Goal: Use online tool/utility: Utilize a website feature to perform a specific function

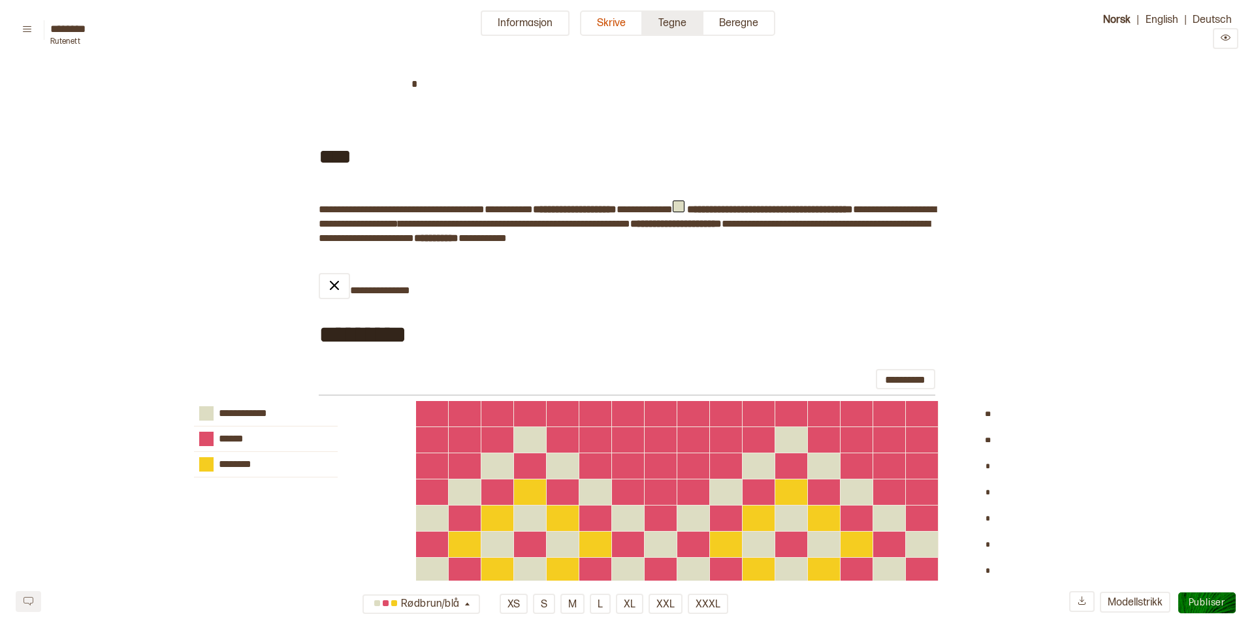
click at [683, 24] on button "Tegne" at bounding box center [673, 22] width 61 height 25
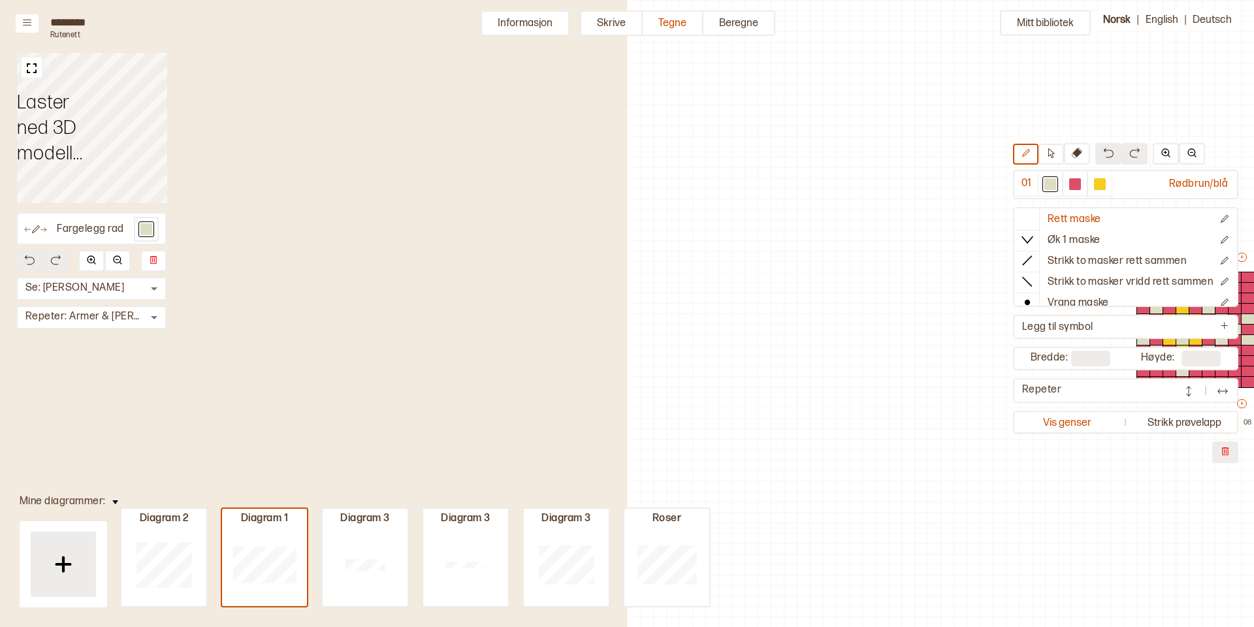
scroll to position [26, 457]
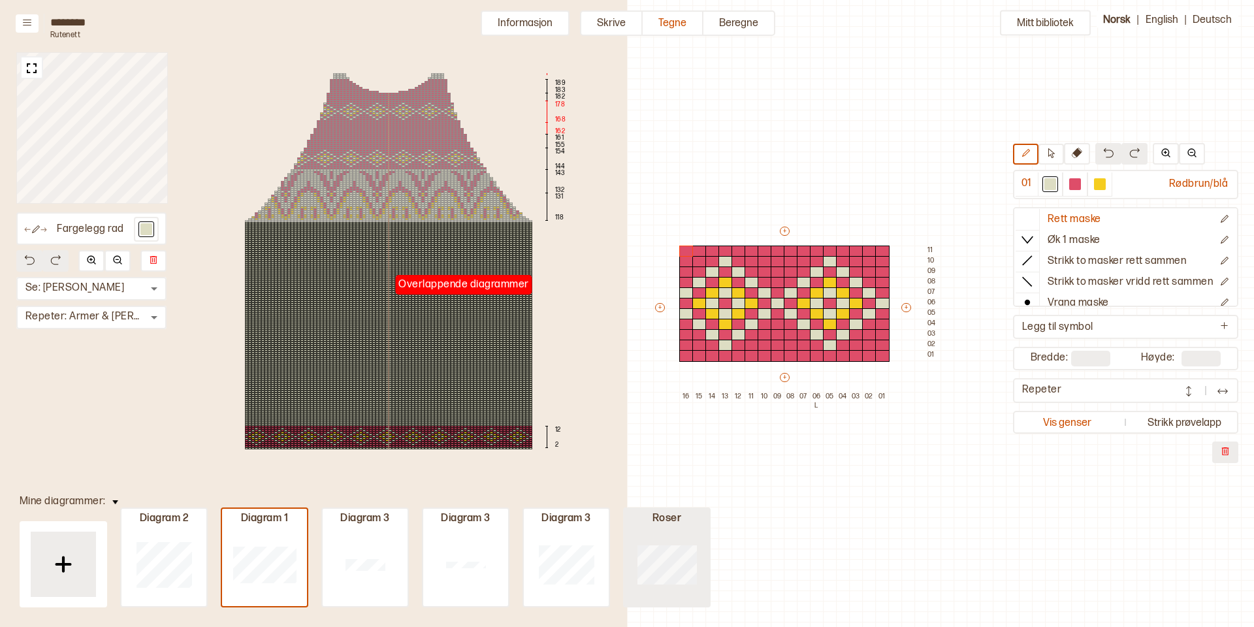
type input "**"
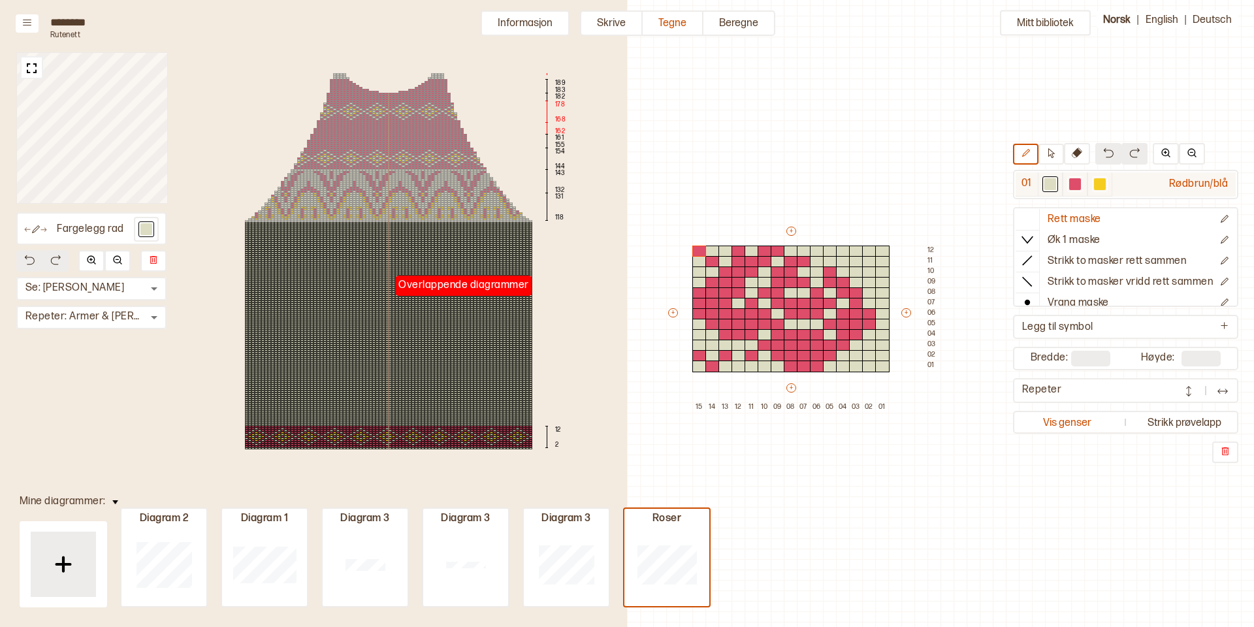
click at [1077, 180] on div at bounding box center [1075, 184] width 12 height 12
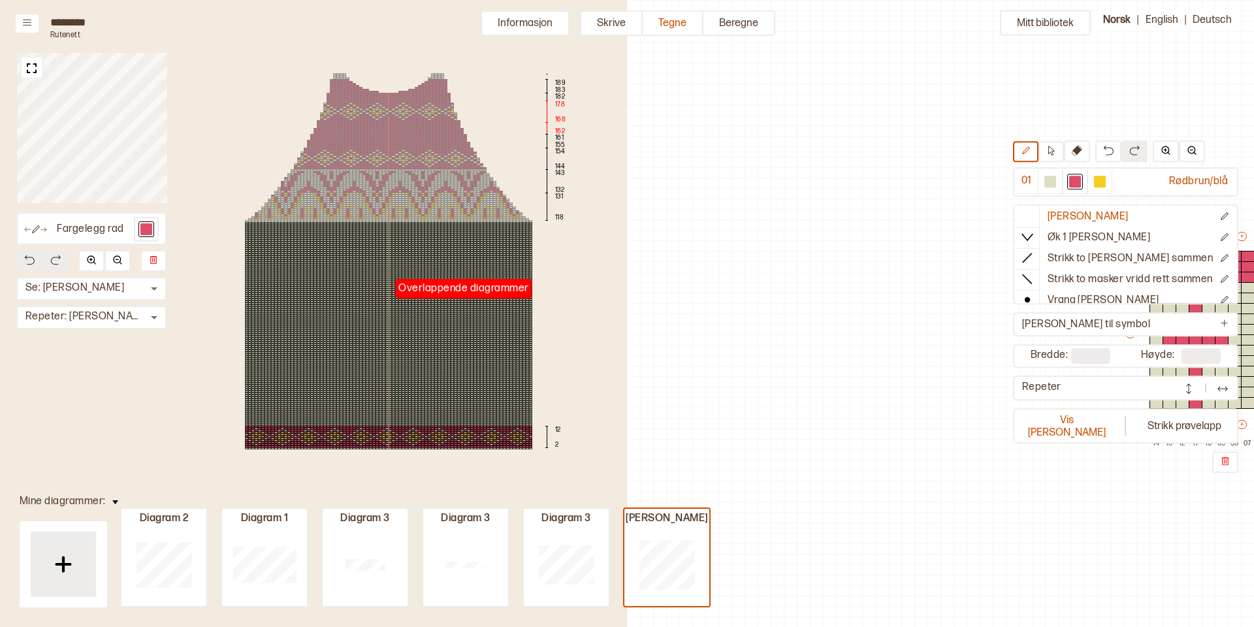
scroll to position [26, 457]
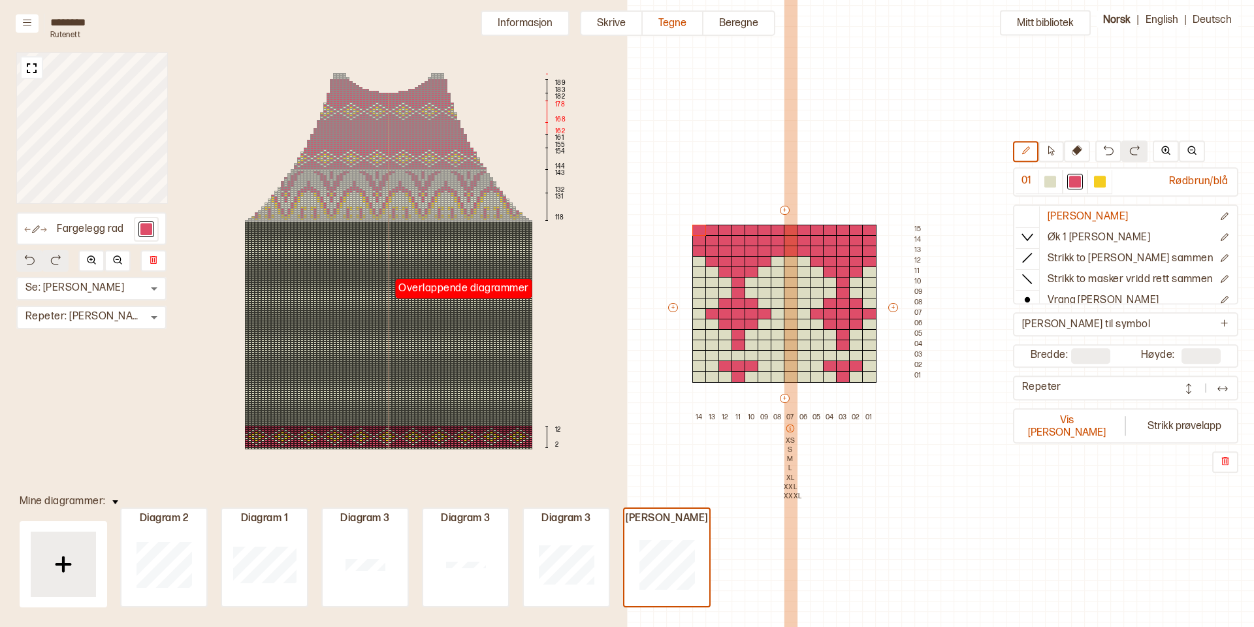
click at [790, 428] on icon at bounding box center [790, 428] width 9 height 9
type textarea "*"
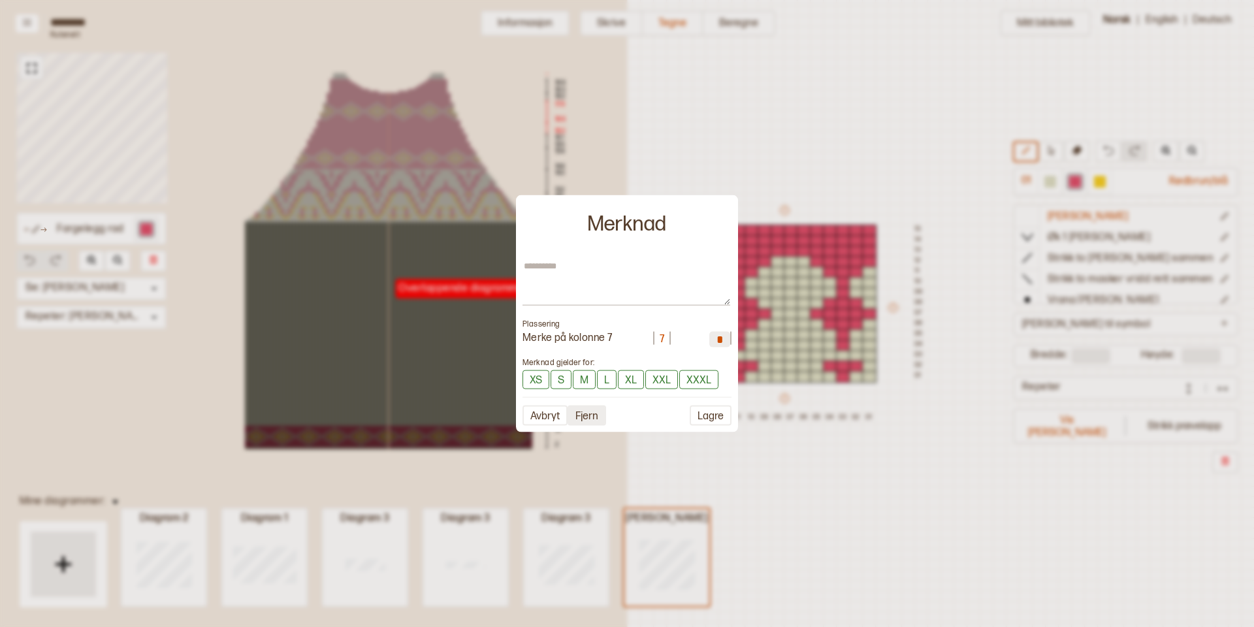
click at [591, 413] on button "Fjern" at bounding box center [586, 415] width 39 height 20
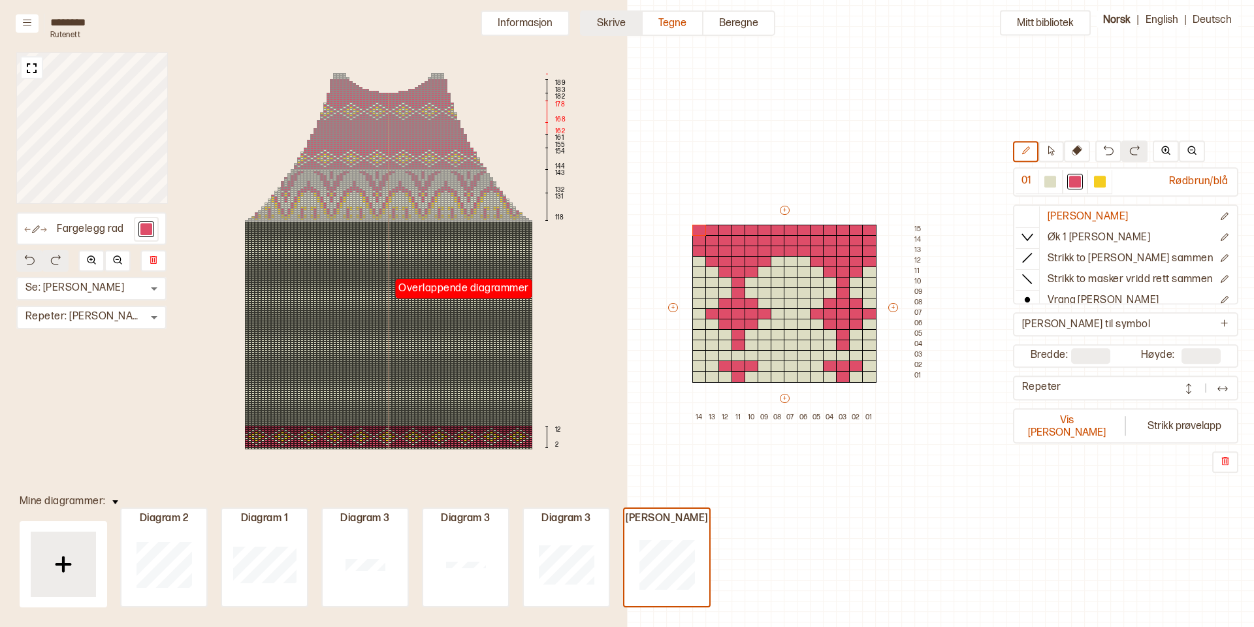
click at [624, 21] on button "Skrive" at bounding box center [611, 22] width 63 height 25
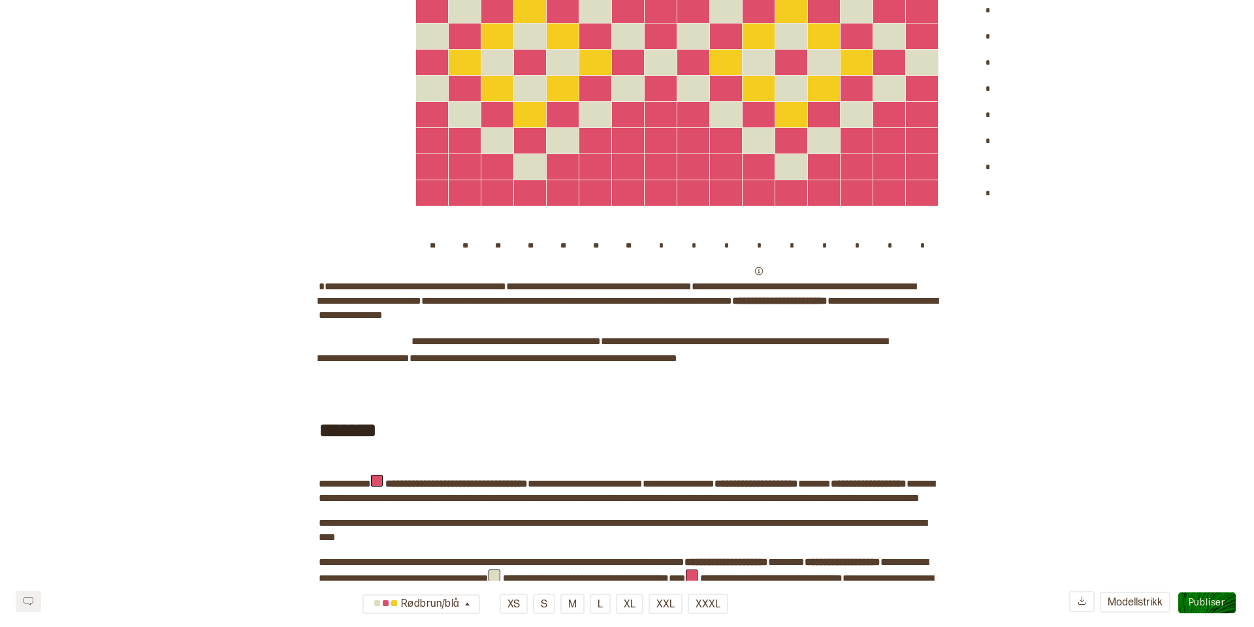
scroll to position [484, 0]
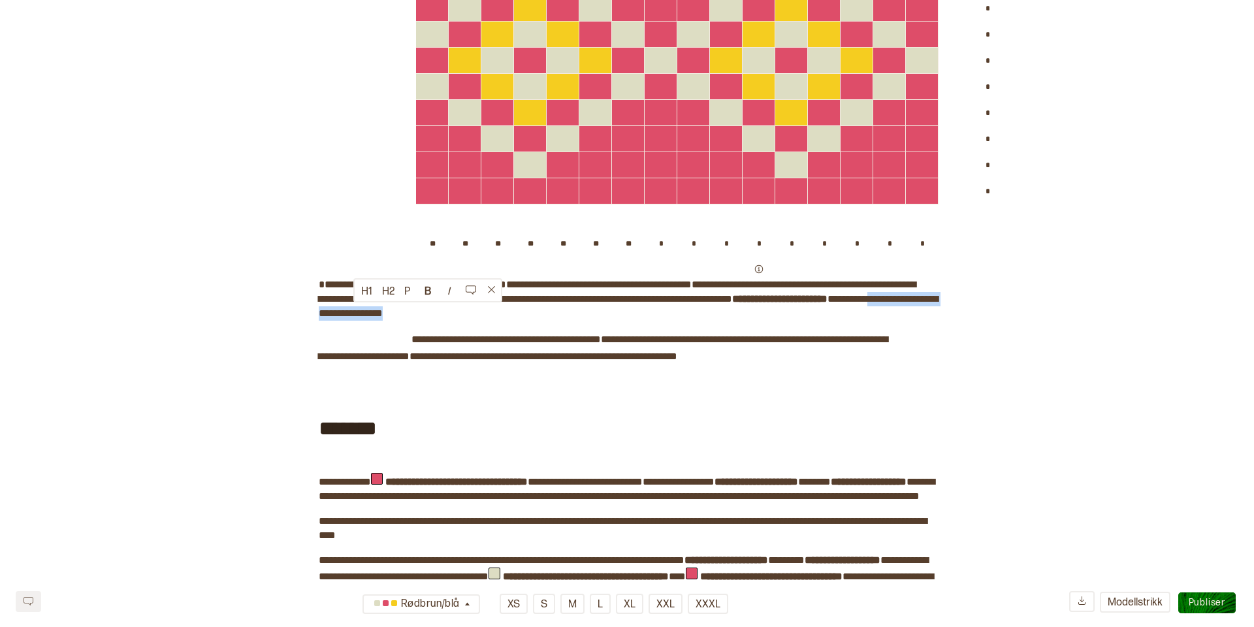
drag, startPoint x: 353, startPoint y: 313, endPoint x: 532, endPoint y: 310, distance: 179.0
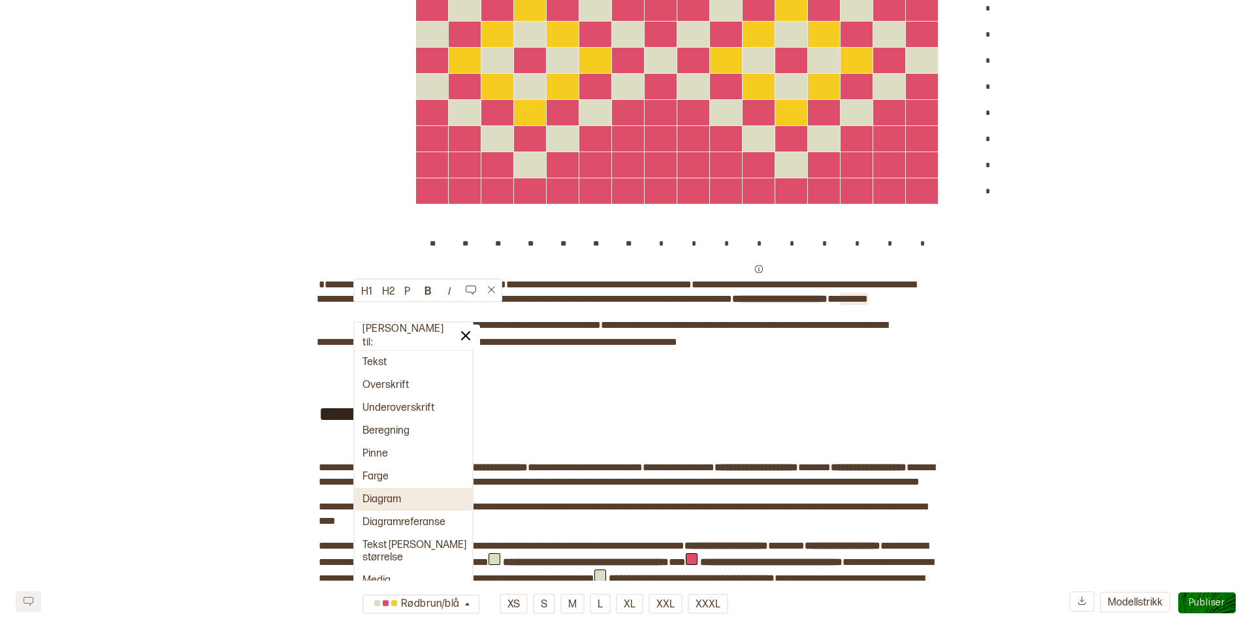
click at [398, 492] on button "Diagram" at bounding box center [414, 499] width 118 height 23
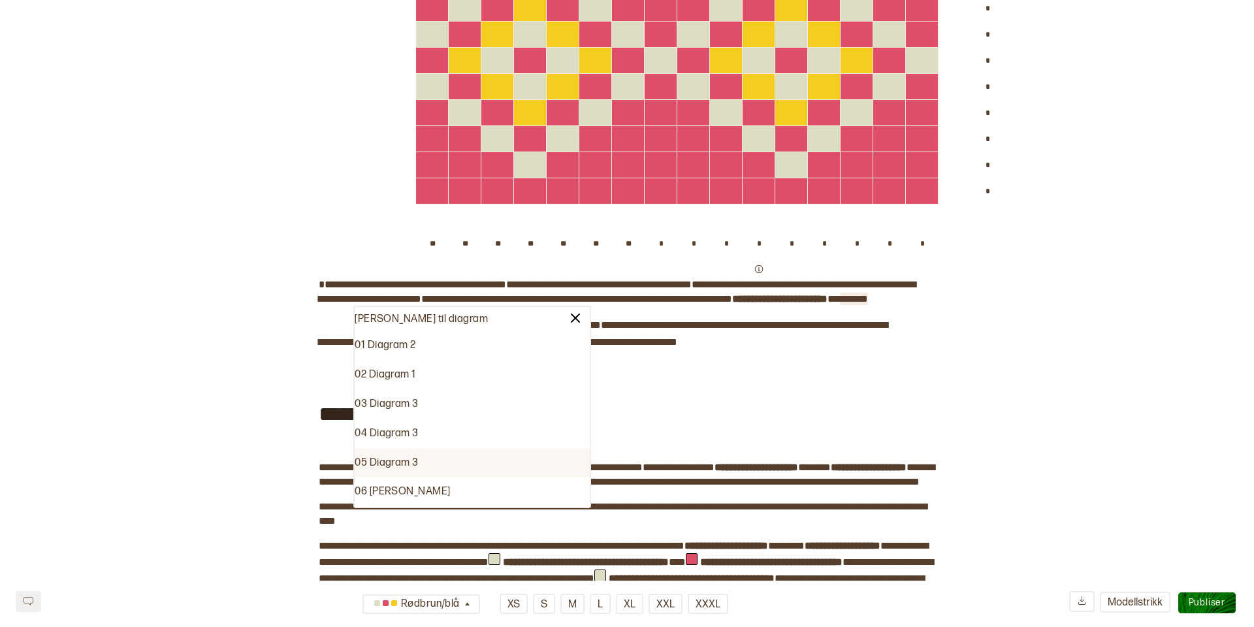
click at [406, 460] on div "05 Diagram 3" at bounding box center [472, 463] width 235 height 29
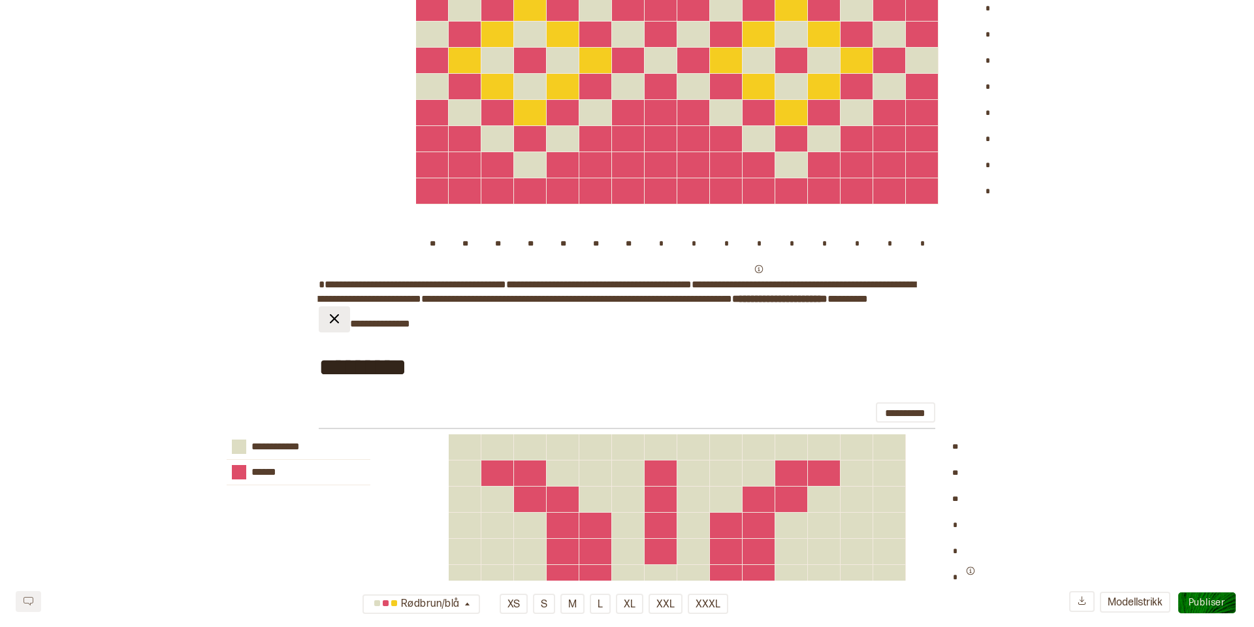
click at [337, 327] on img at bounding box center [335, 319] width 16 height 16
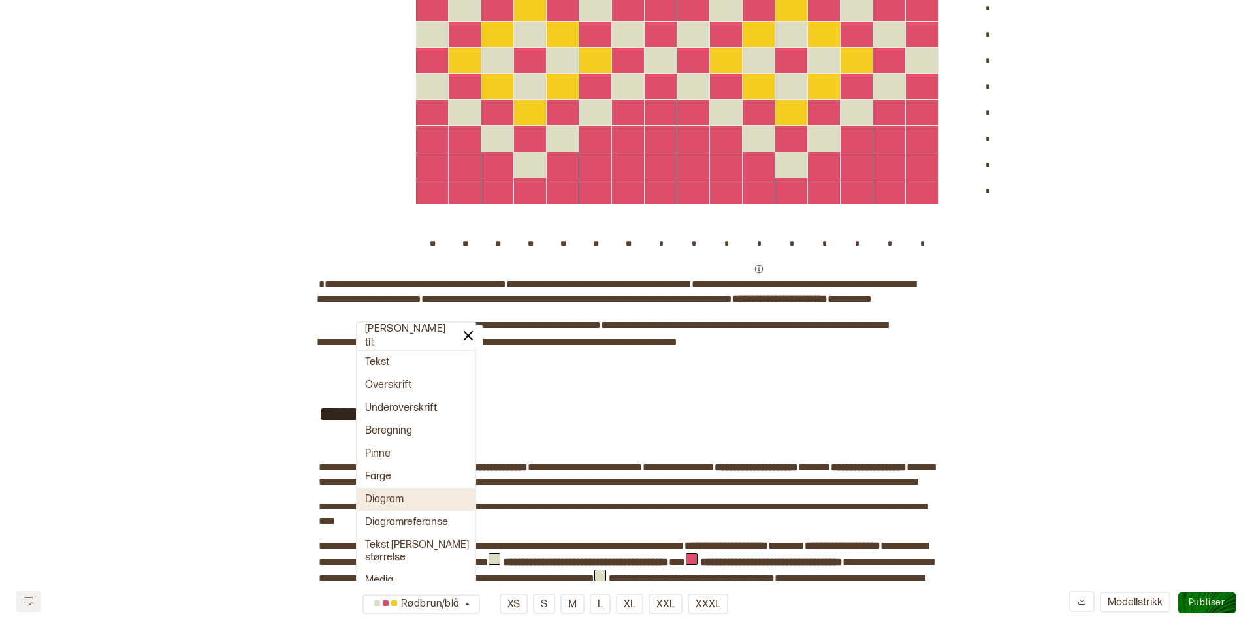
click at [405, 496] on button "Diagram" at bounding box center [416, 499] width 118 height 23
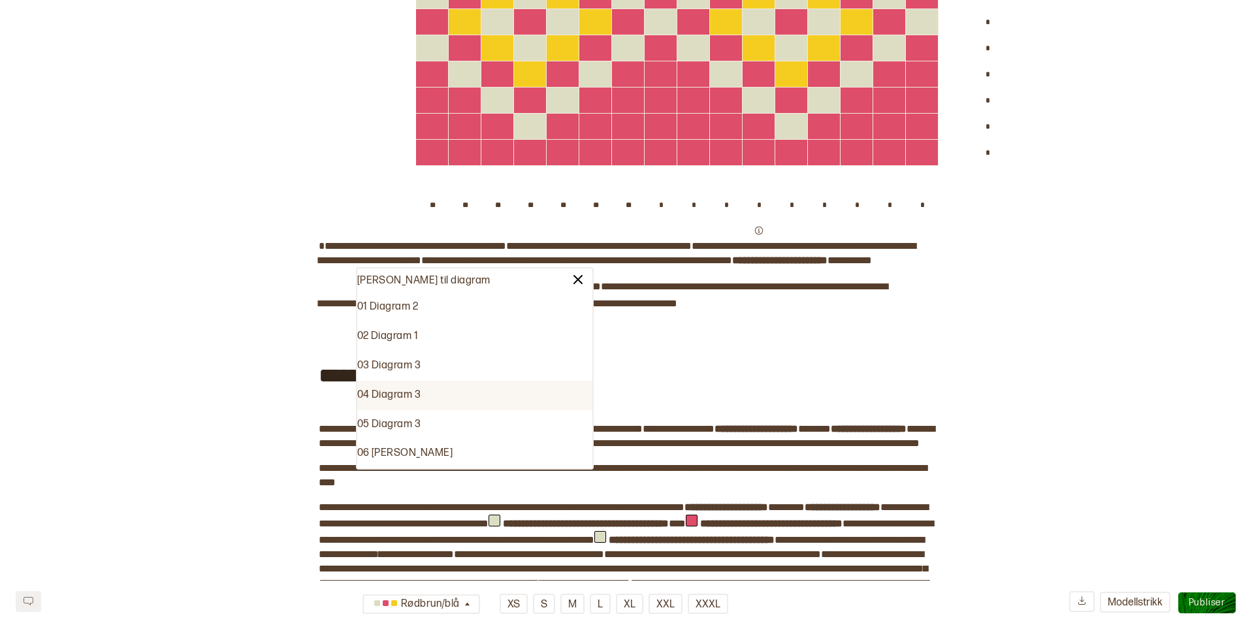
scroll to position [531, 0]
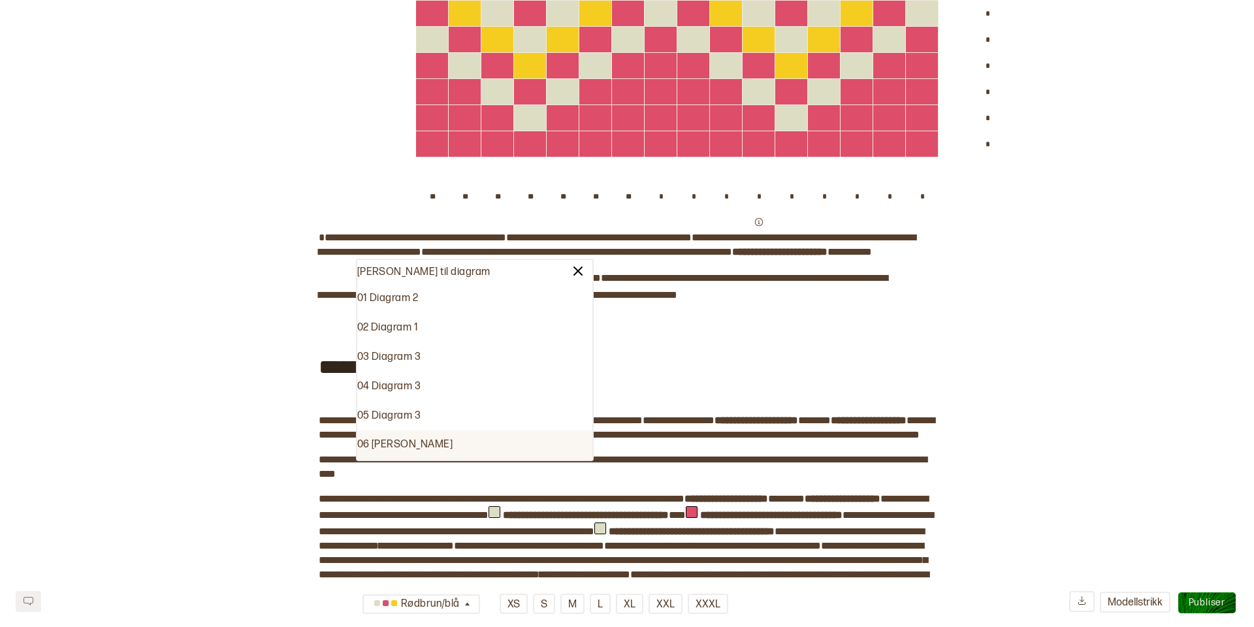
click at [385, 445] on div "06 Roser" at bounding box center [474, 444] width 235 height 29
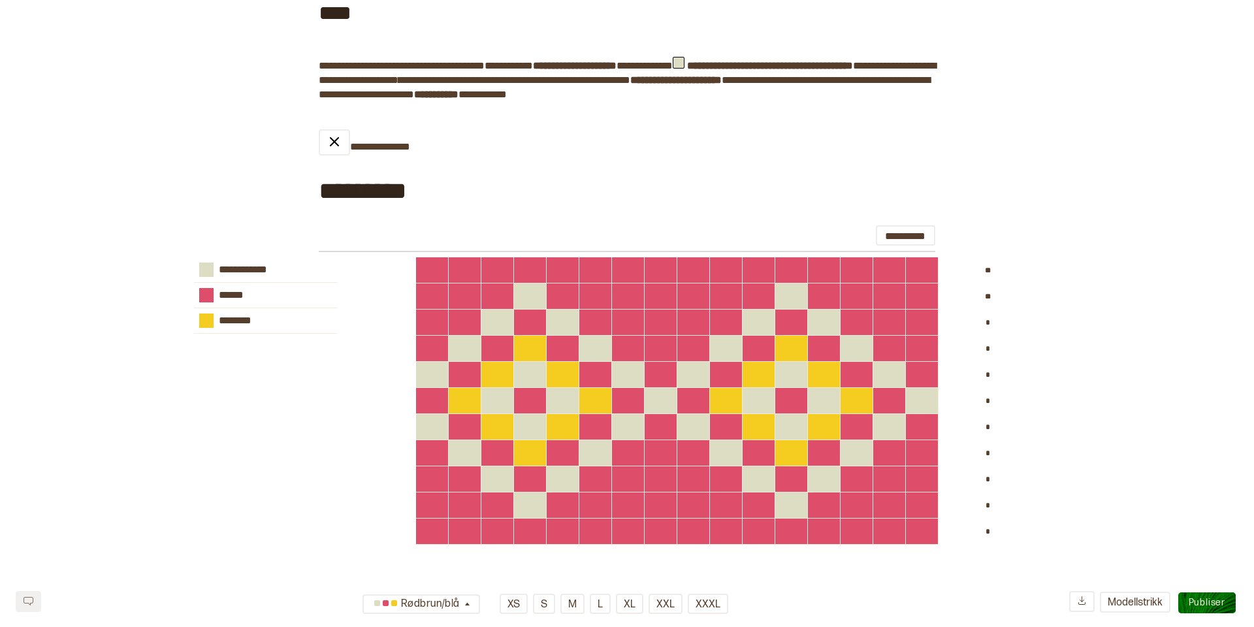
scroll to position [0, 0]
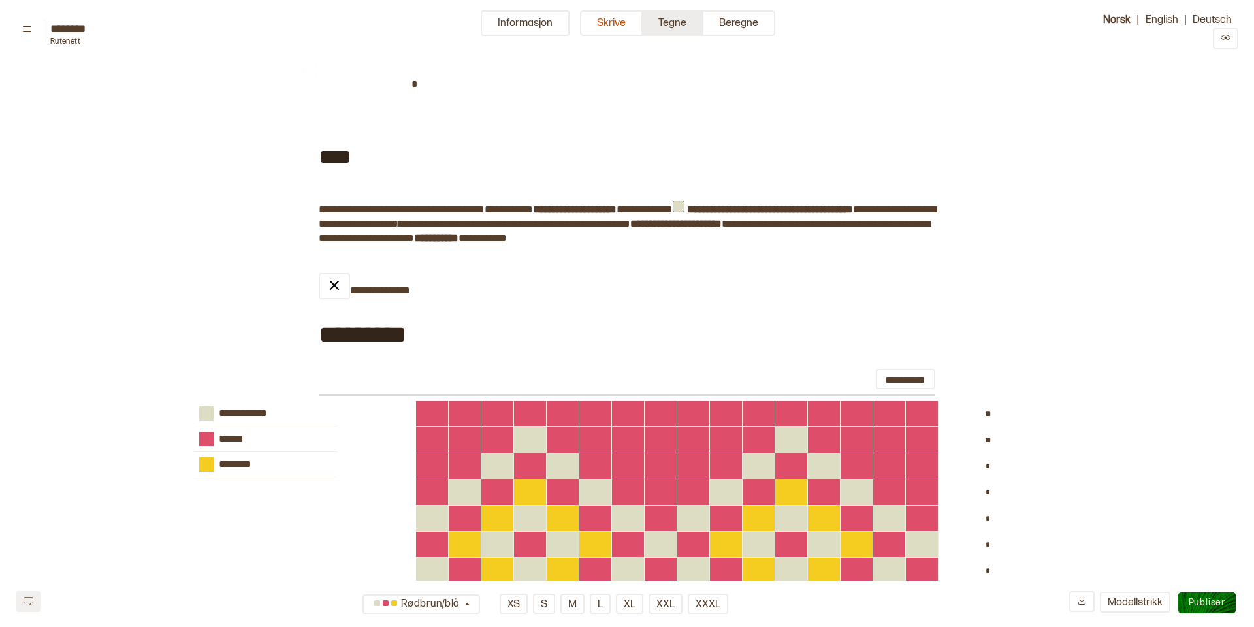
click at [681, 25] on button "Tegne" at bounding box center [673, 22] width 61 height 25
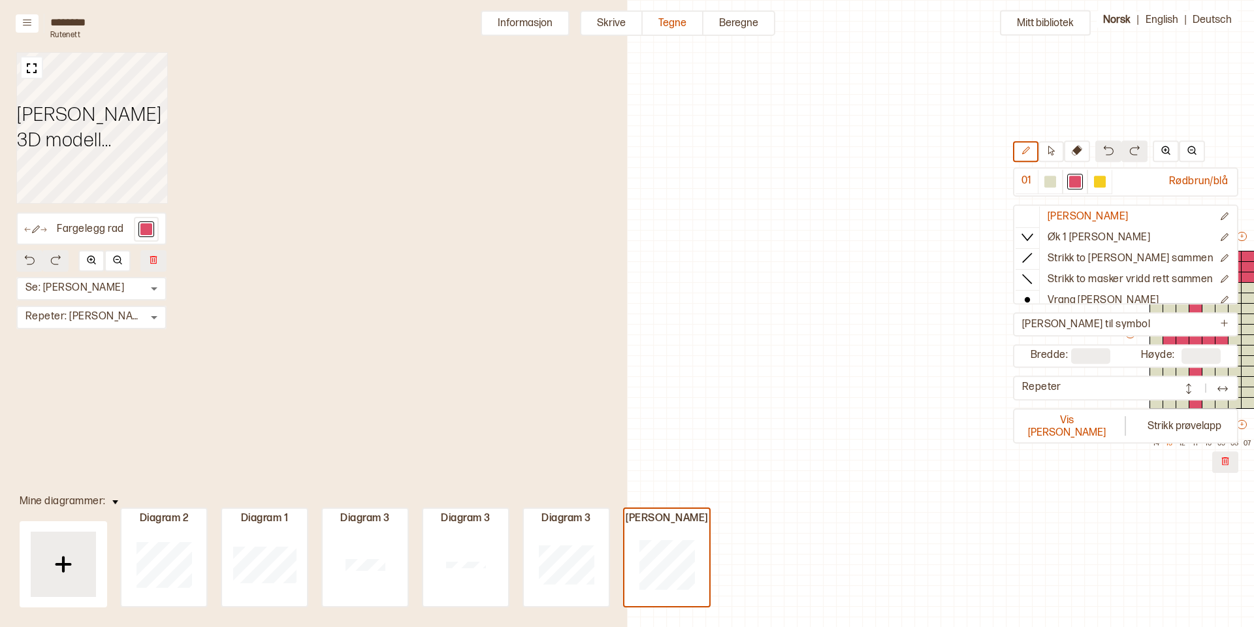
scroll to position [26, 444]
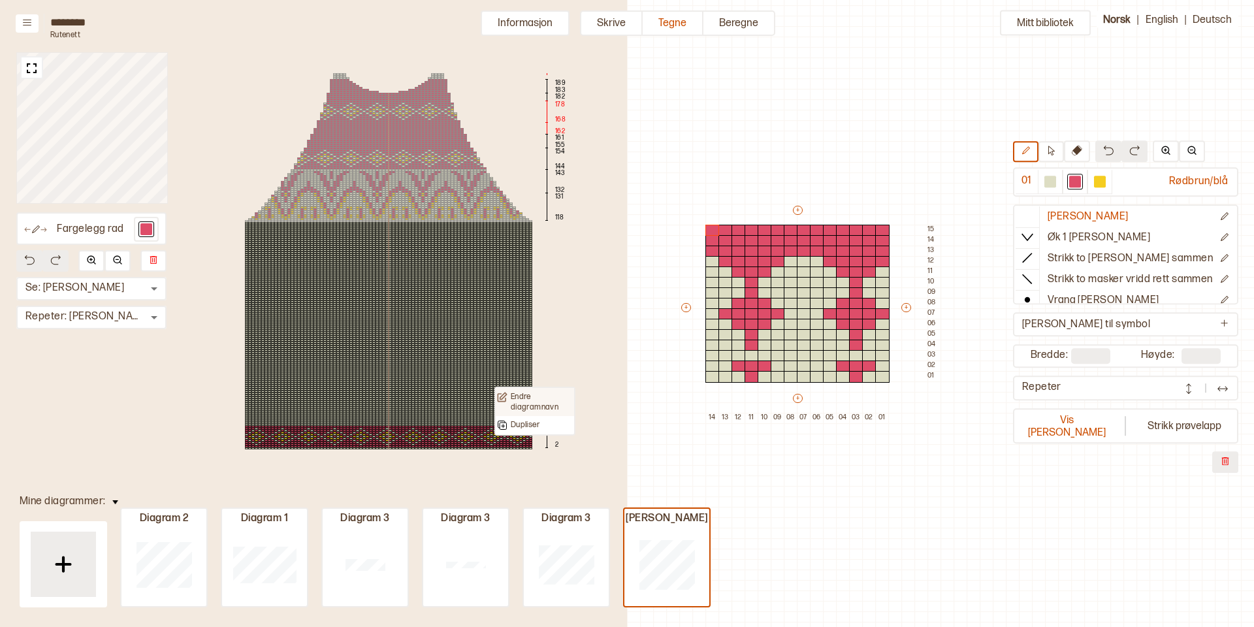
click at [545, 402] on p "Endre diagramnavn" at bounding box center [542, 402] width 62 height 20
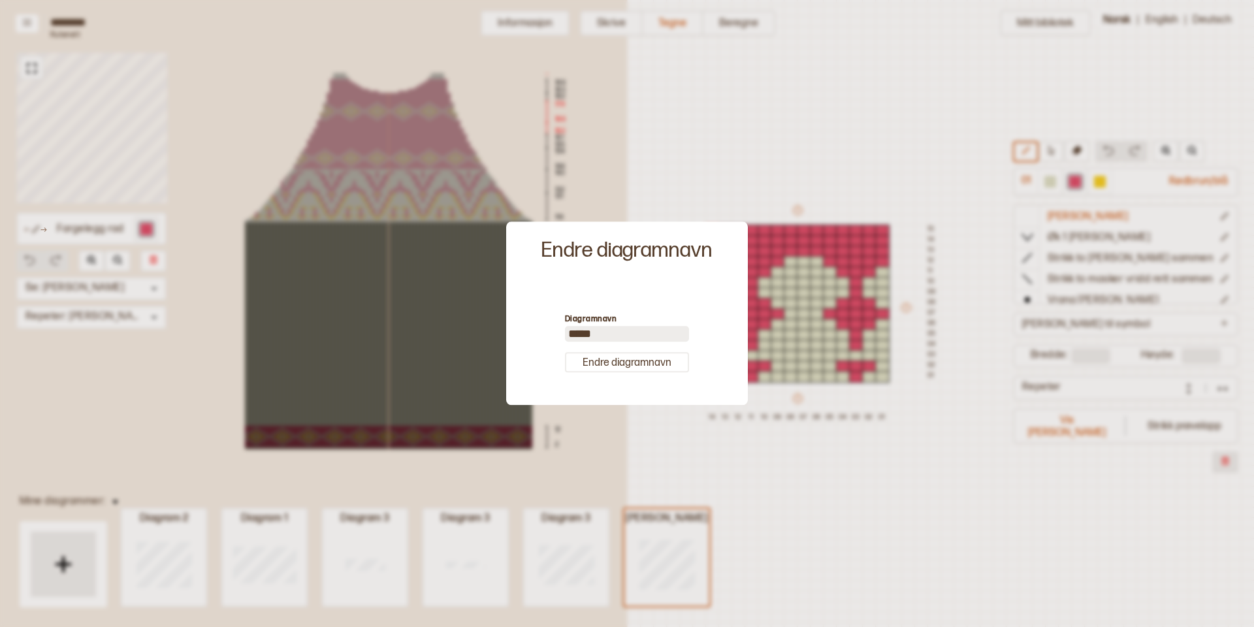
click at [626, 334] on input "*****" at bounding box center [627, 335] width 124 height 16
type input "*"
type input "*********"
click at [648, 361] on button "Endre diagramnavn" at bounding box center [627, 363] width 124 height 20
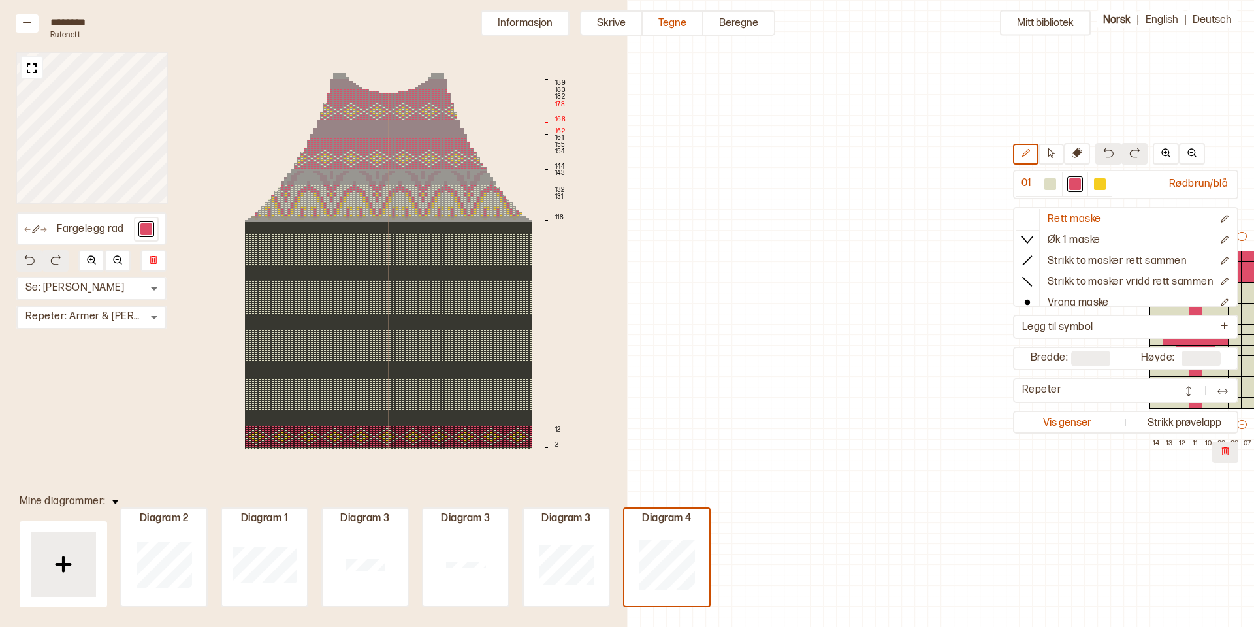
scroll to position [26, 444]
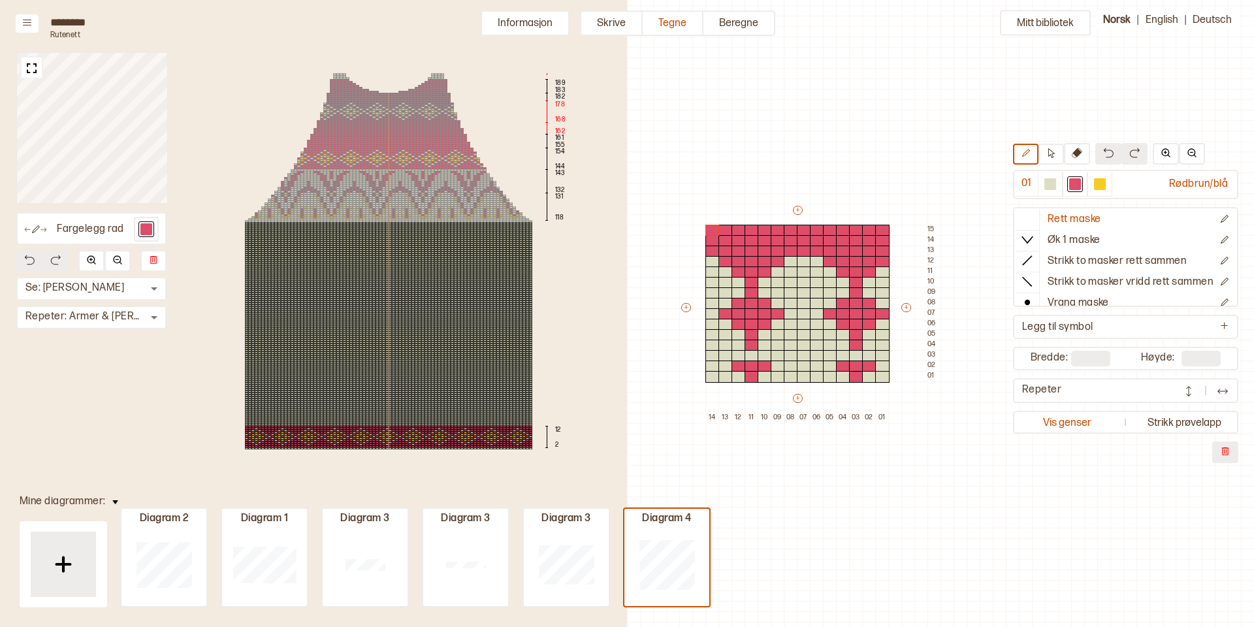
click at [515, 416] on div "******** Rutenett Informasjon Skrive Tegne Beregne Norsk | English | Deutsch Fa…" at bounding box center [627, 313] width 1254 height 627
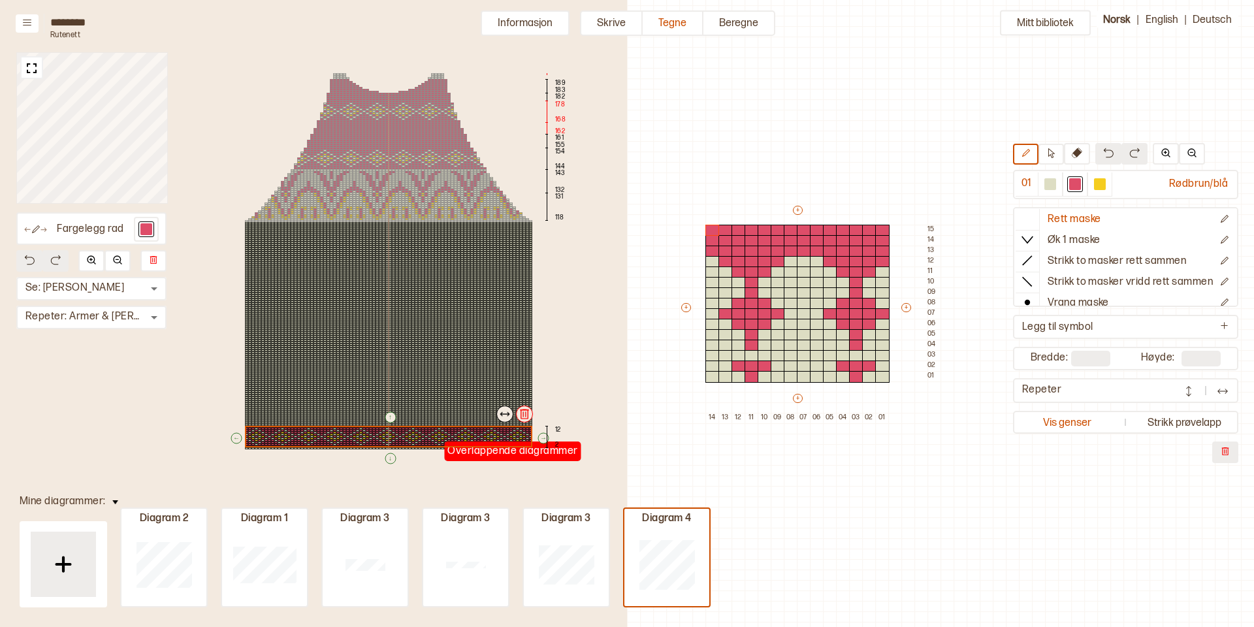
click at [441, 370] on div "******** Rutenett Informasjon Skrive Tegne Beregne Norsk | English | Deutsch Fa…" at bounding box center [627, 313] width 1254 height 627
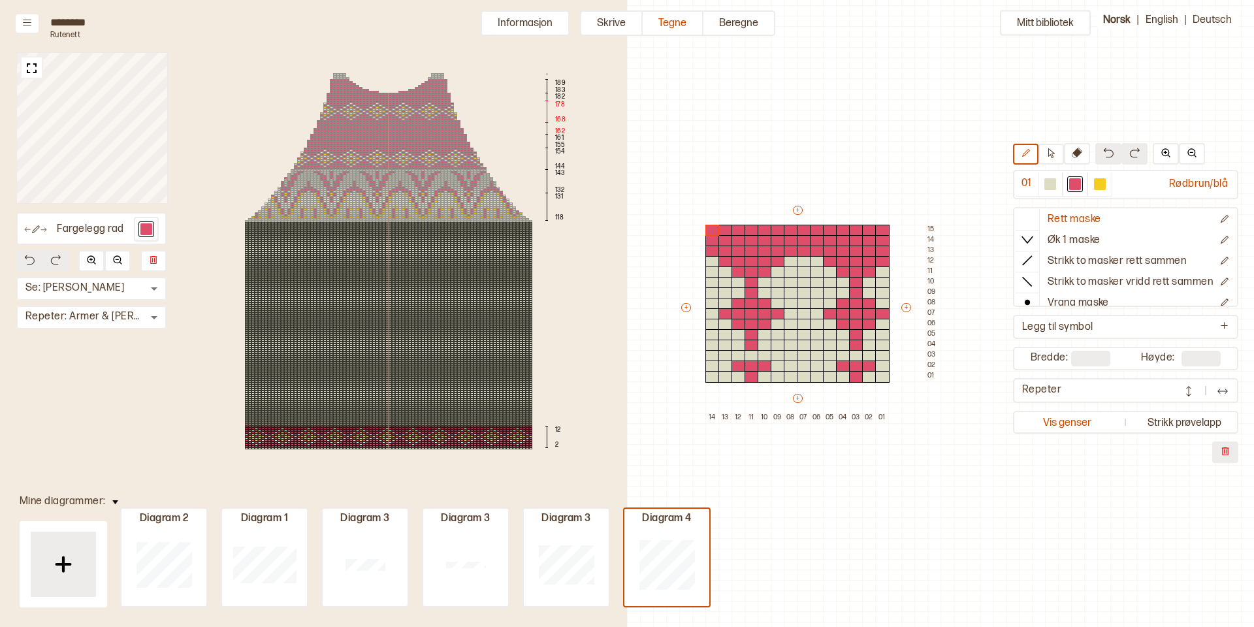
click at [431, 302] on div "******** Rutenett Informasjon Skrive Tegne Beregne Norsk | English | Deutsch Fa…" at bounding box center [627, 313] width 1254 height 627
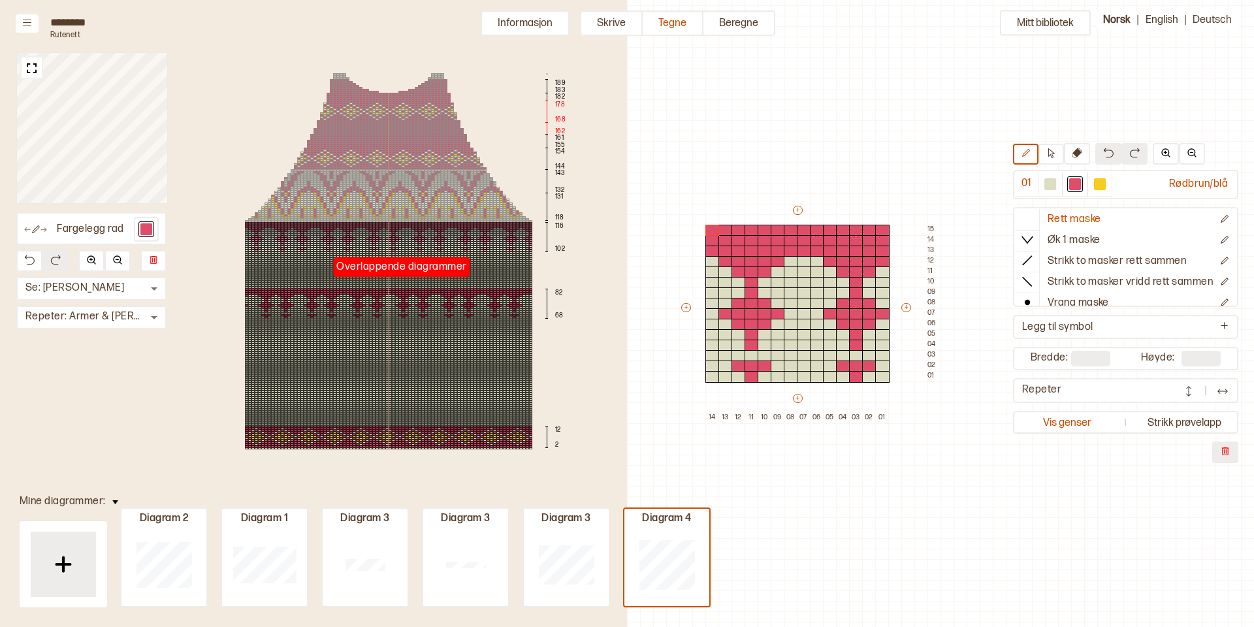
click at [403, 236] on div at bounding box center [403, 237] width 3 height 2
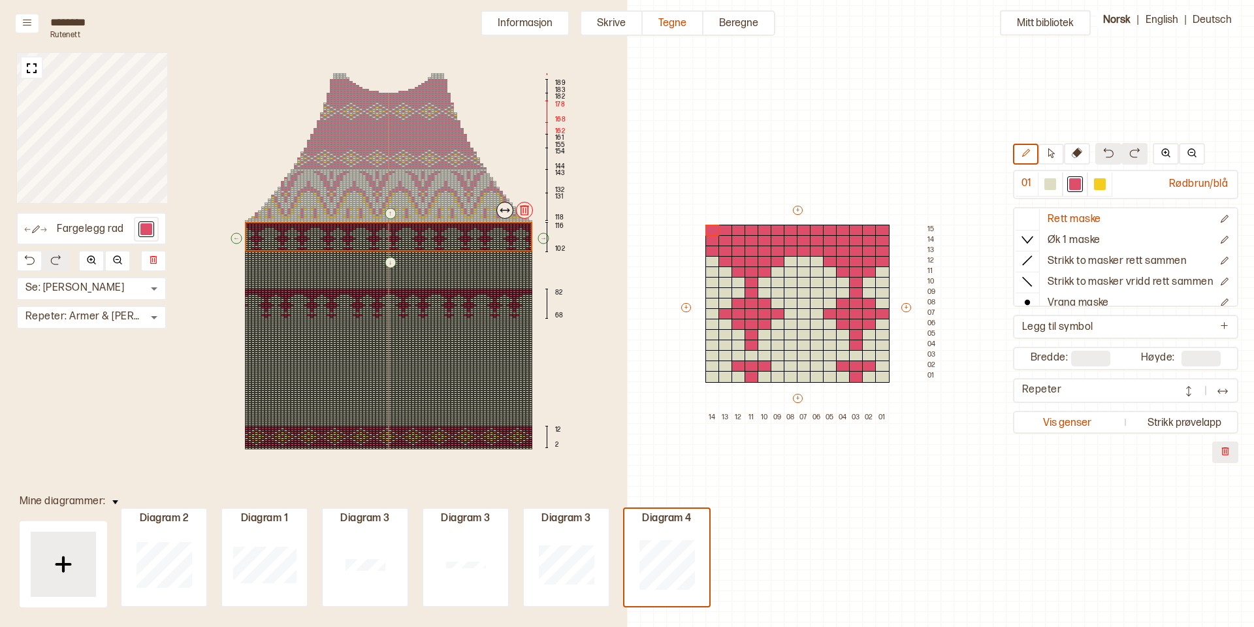
click at [471, 297] on div "↑ ← ↓ → 189 183 182 178 168 162 161 155 154 144 143 132 131 118 116 102 82 68 1…" at bounding box center [389, 261] width 366 height 396
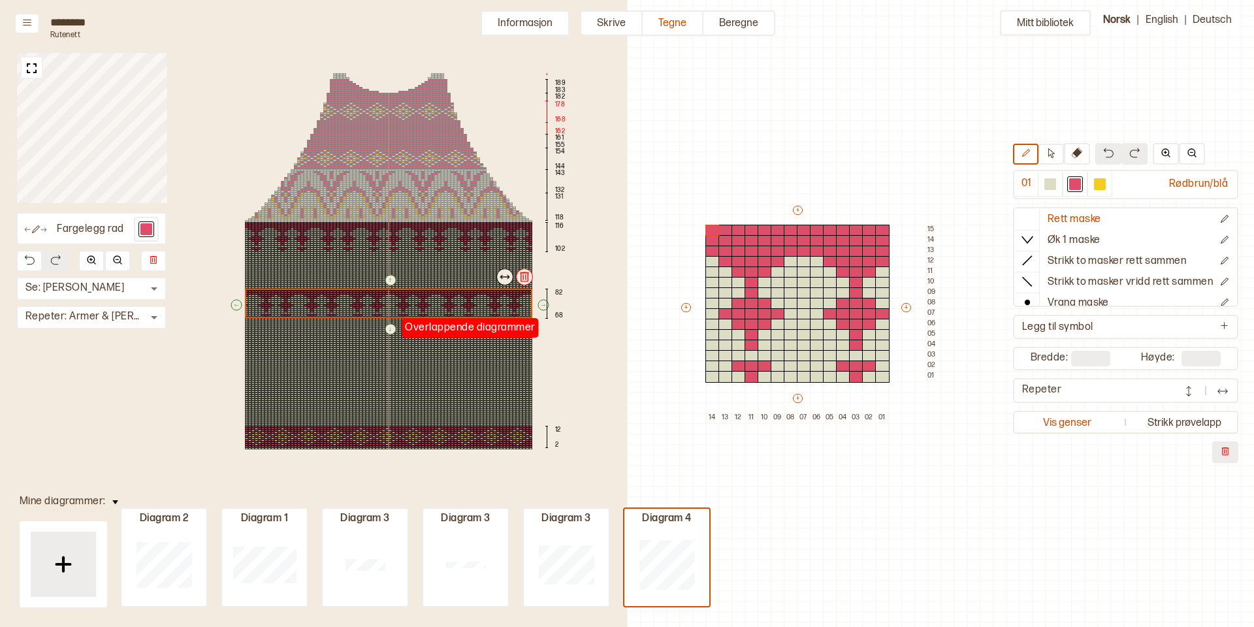
click at [526, 276] on img at bounding box center [524, 276] width 13 height 13
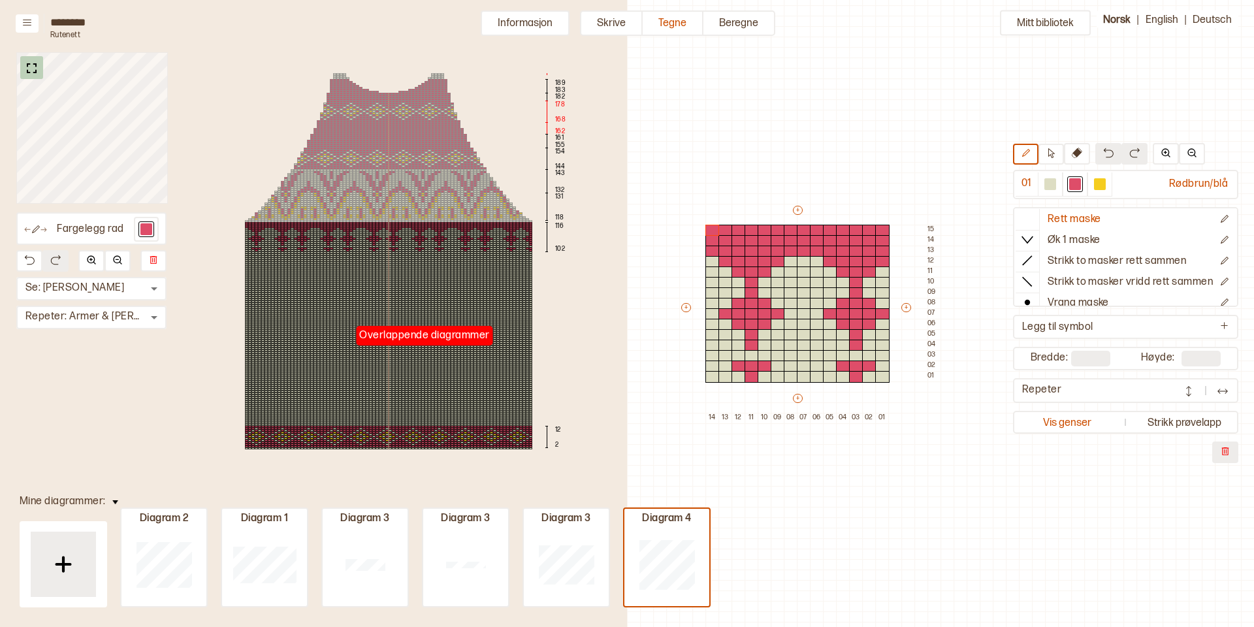
click at [32, 70] on img at bounding box center [32, 68] width 16 height 16
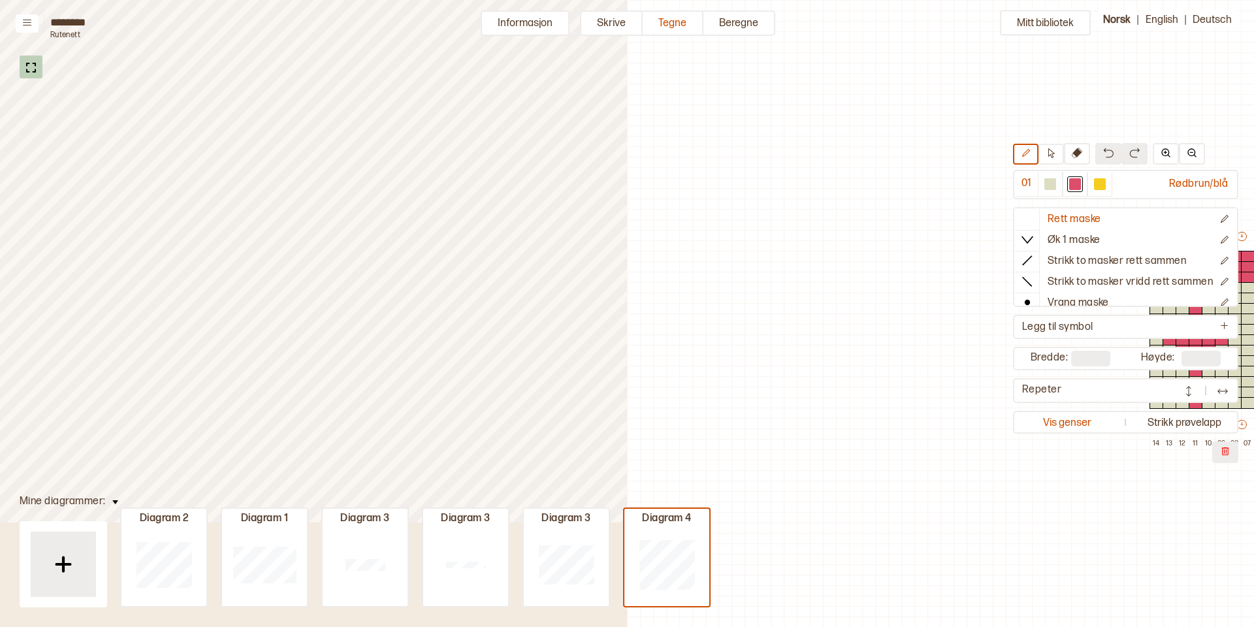
scroll to position [26, 444]
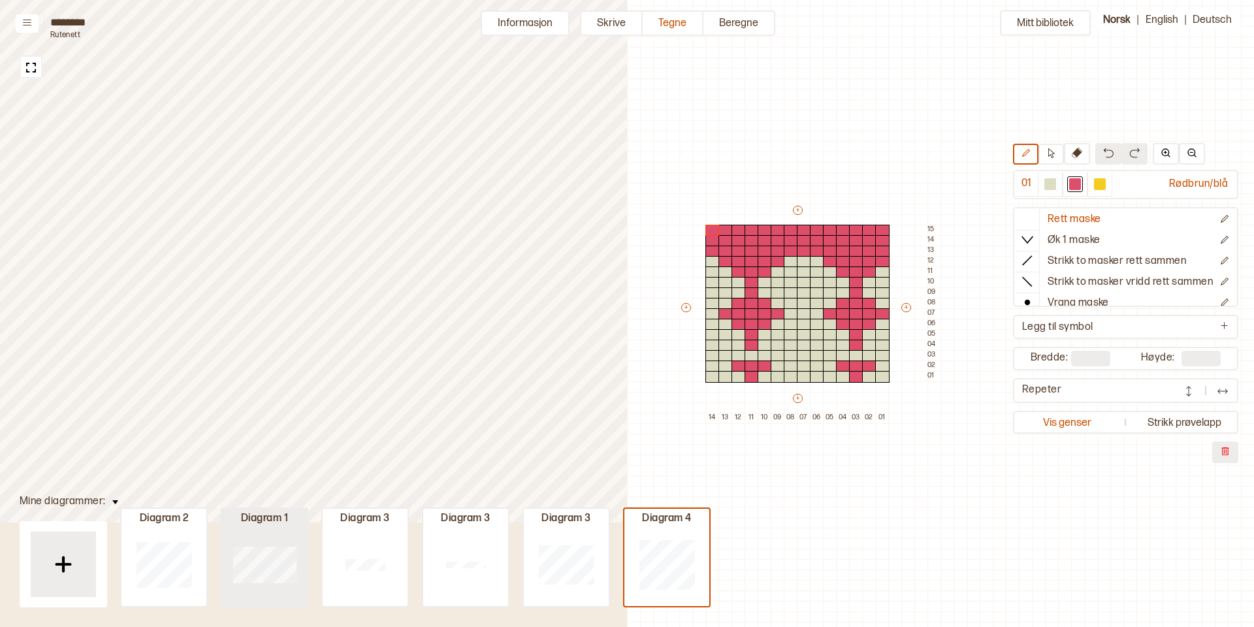
click at [206, 541] on div at bounding box center [163, 564] width 85 height 84
type input "**"
